Goal: Information Seeking & Learning: Learn about a topic

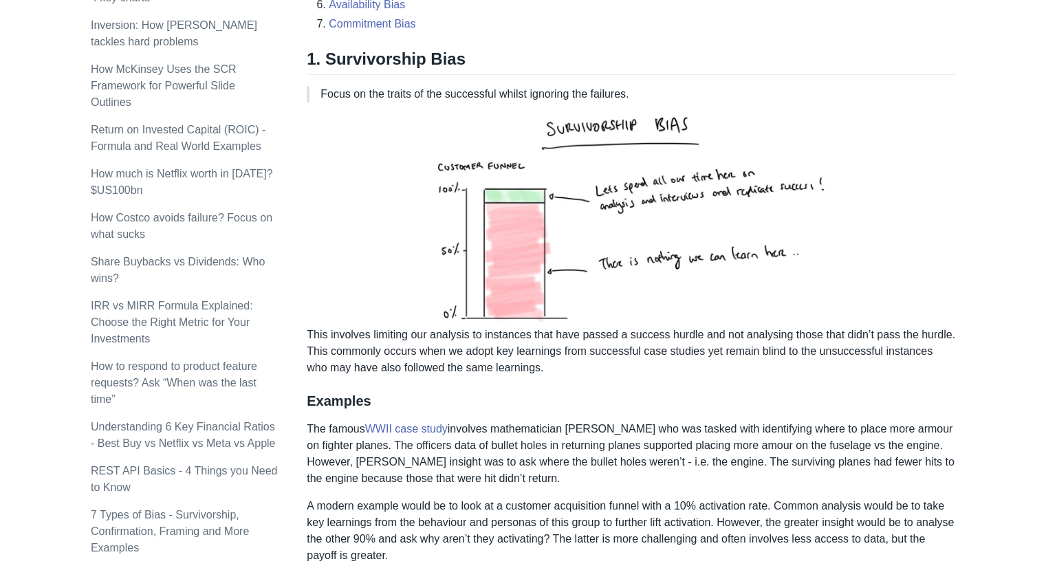
scroll to position [569, 0]
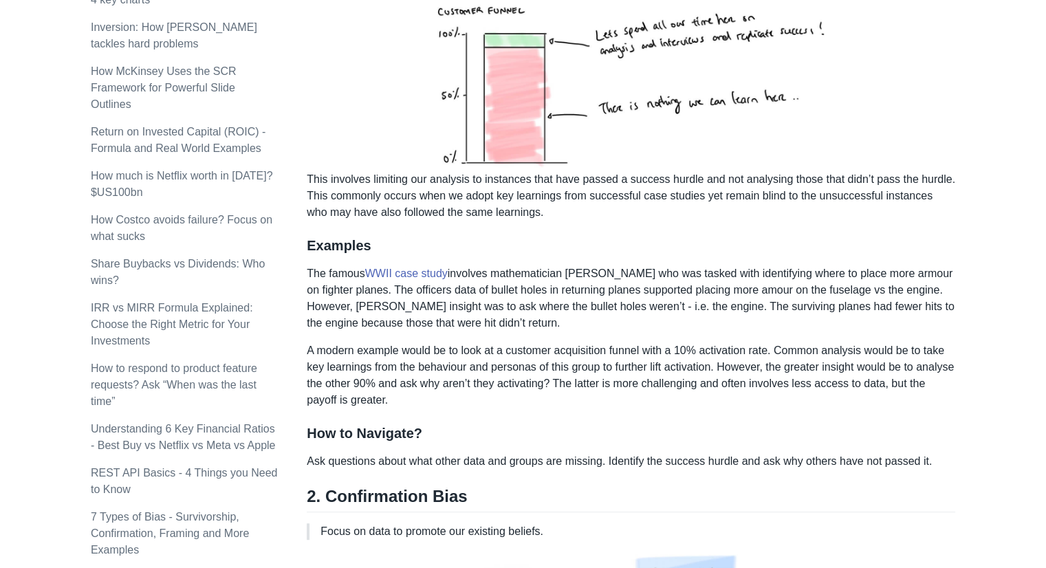
click at [613, 63] on img at bounding box center [631, 64] width 394 height 213
click at [526, 104] on img at bounding box center [631, 64] width 394 height 213
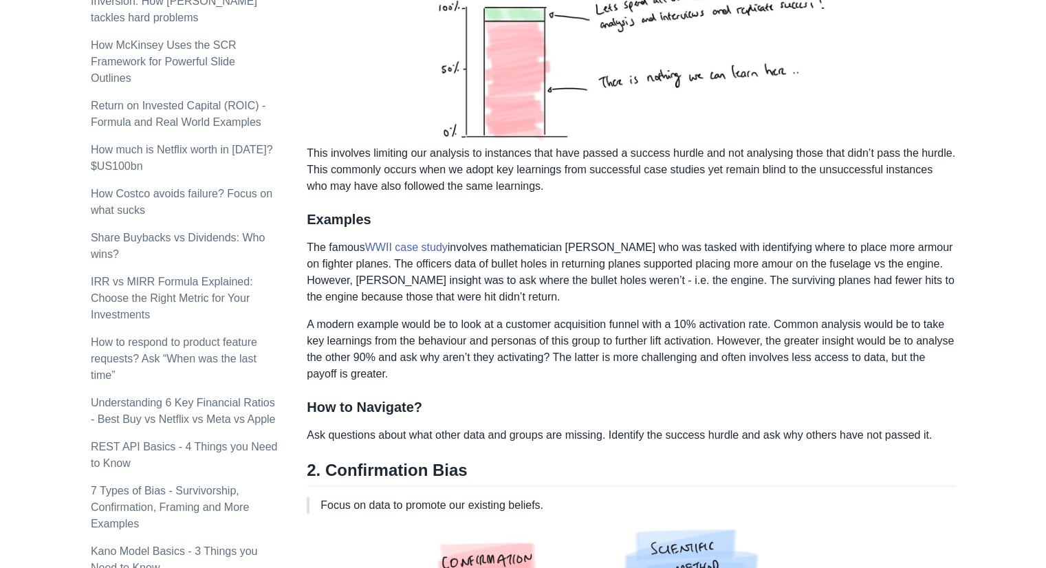
scroll to position [394, 0]
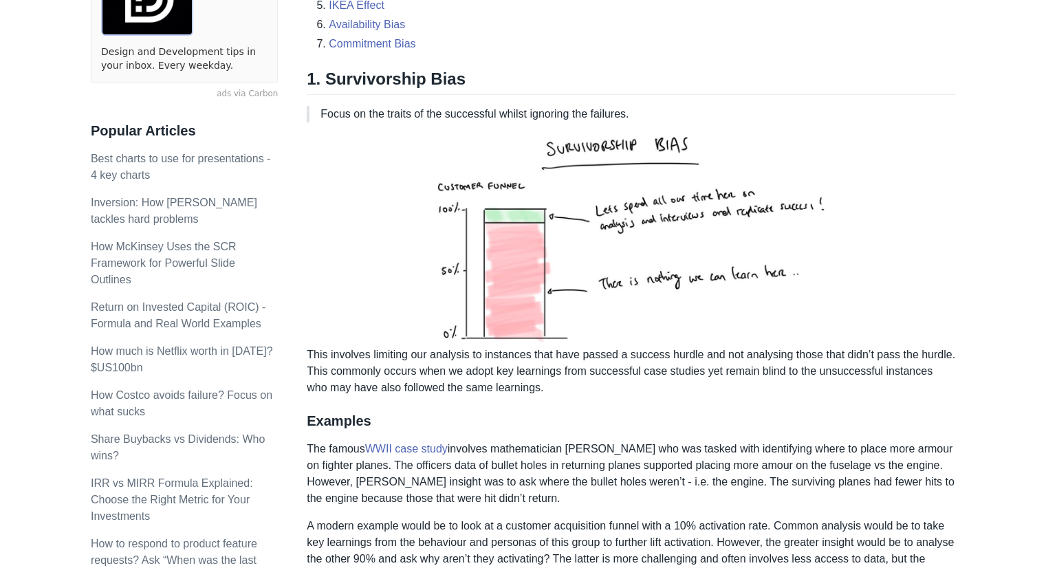
click at [757, 355] on p "This involves limiting our analysis to instances that have passed a success hur…" at bounding box center [631, 264] width 649 height 263
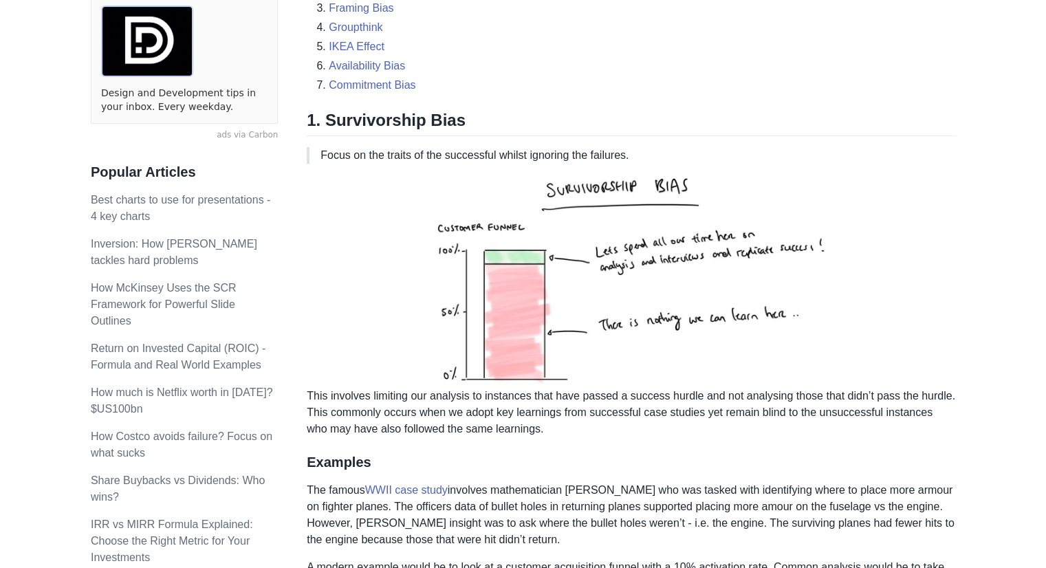
scroll to position [330, 0]
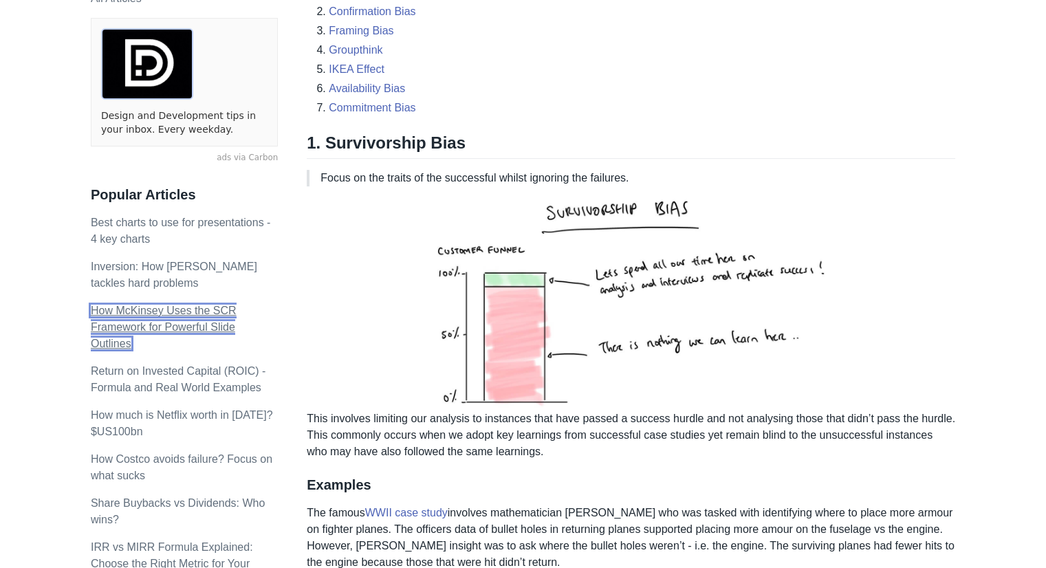
click at [171, 327] on link "How McKinsey Uses the SCR Framework for Powerful Slide Outlines" at bounding box center [164, 327] width 146 height 45
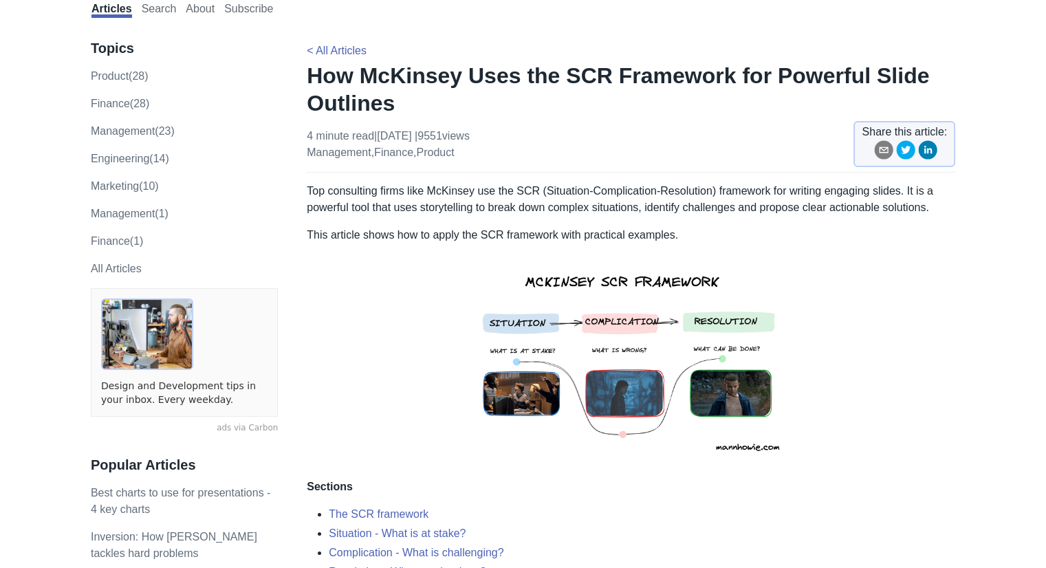
scroll to position [40, 0]
